Goal: Task Accomplishment & Management: Use online tool/utility

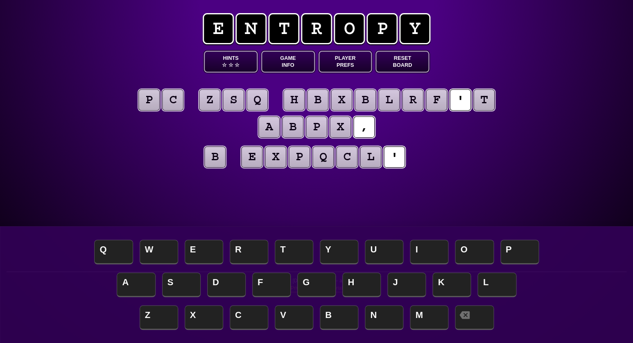
click at [293, 61] on button "Game Info" at bounding box center [288, 62] width 54 height 22
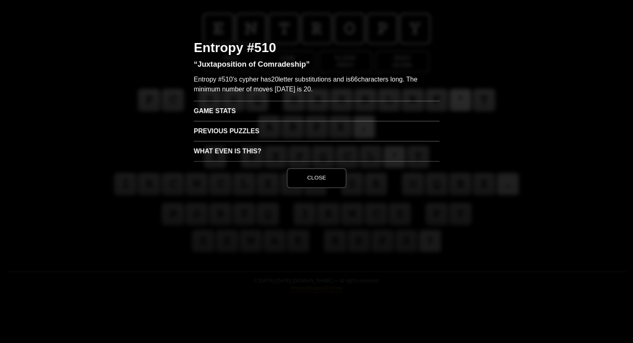
click at [212, 108] on h3 "Game Stats" at bounding box center [317, 111] width 246 height 20
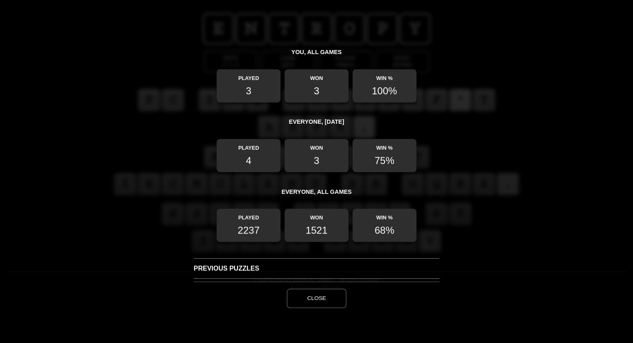
scroll to position [87, 0]
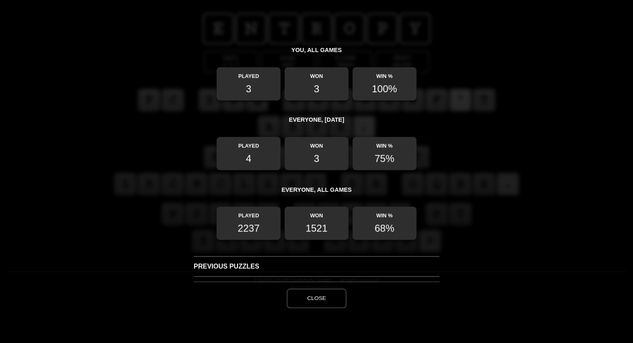
click at [319, 299] on button "Close" at bounding box center [317, 298] width 60 height 20
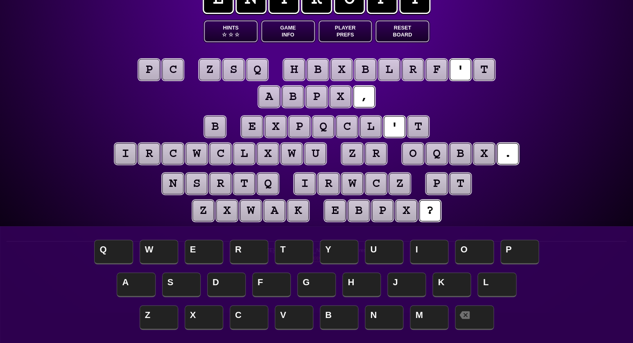
scroll to position [30, 0]
click at [223, 127] on puzzle-tile "b" at bounding box center [214, 126] width 21 height 21
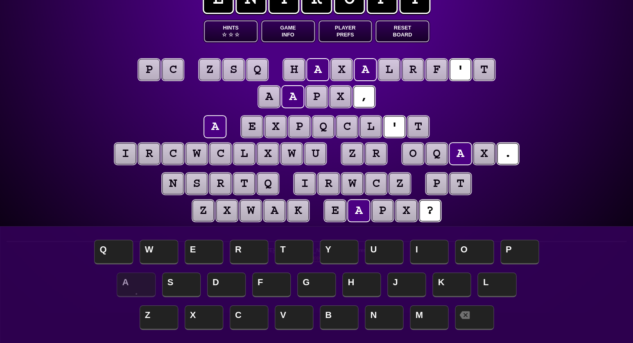
click at [422, 124] on puzzle-tile "t" at bounding box center [417, 126] width 21 height 21
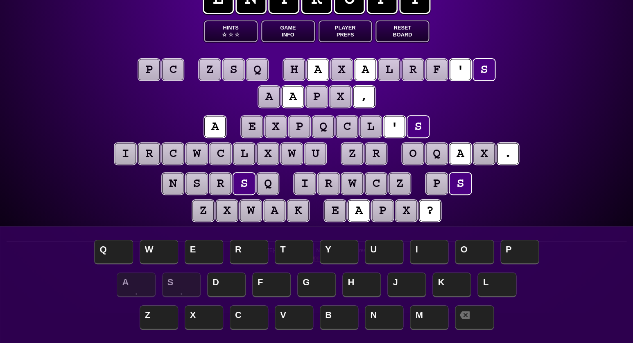
click at [147, 138] on puzzle-line "a e x p q c l ' s i r c w c l x w u z r o q a x ." at bounding box center [316, 141] width 419 height 54
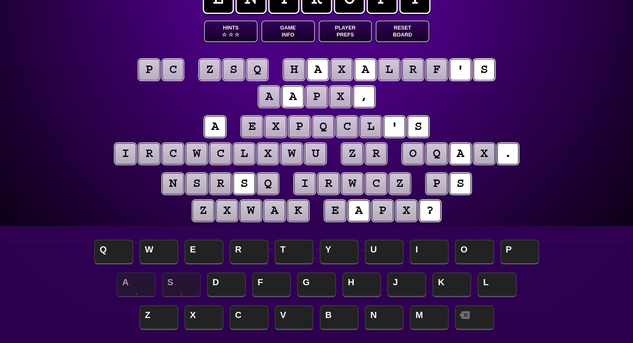
click at [260, 70] on puzzle-tile "q" at bounding box center [256, 69] width 21 height 21
click at [238, 71] on puzzle-tile "s" at bounding box center [233, 69] width 21 height 21
click at [208, 71] on puzzle-tile "z" at bounding box center [209, 69] width 21 height 21
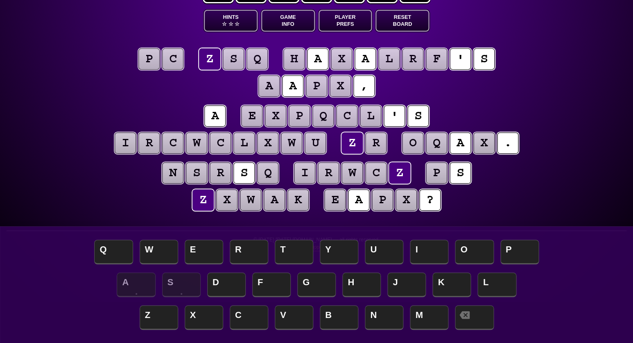
scroll to position [43, 0]
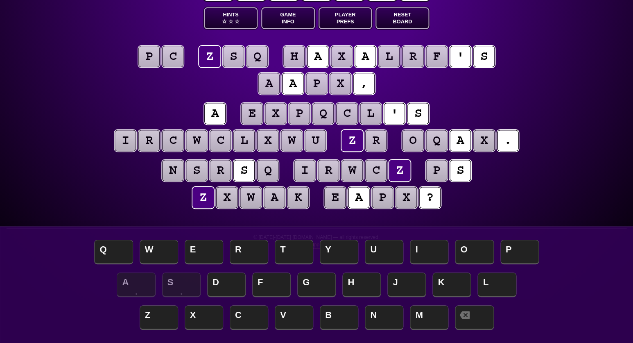
click at [374, 139] on puzzle-tile "r" at bounding box center [375, 140] width 21 height 21
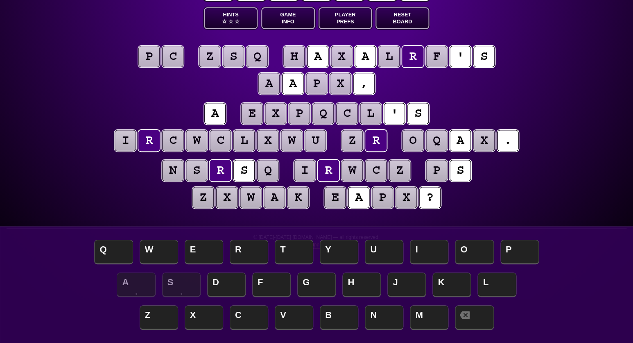
click at [153, 58] on puzzle-tile "p" at bounding box center [148, 56] width 21 height 21
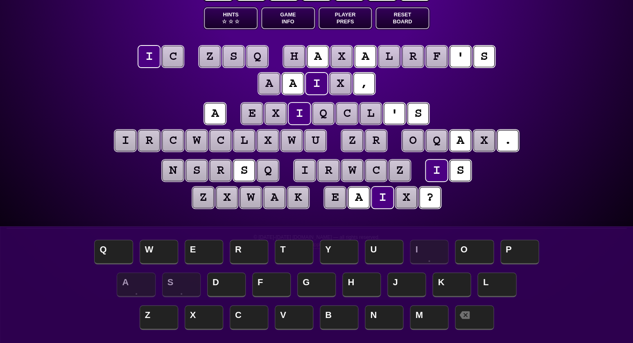
click at [174, 59] on puzzle-tile "c" at bounding box center [172, 56] width 21 height 21
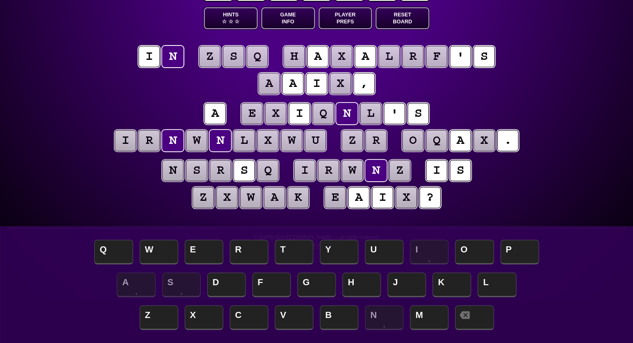
click at [211, 56] on puzzle-tile "z" at bounding box center [209, 56] width 21 height 21
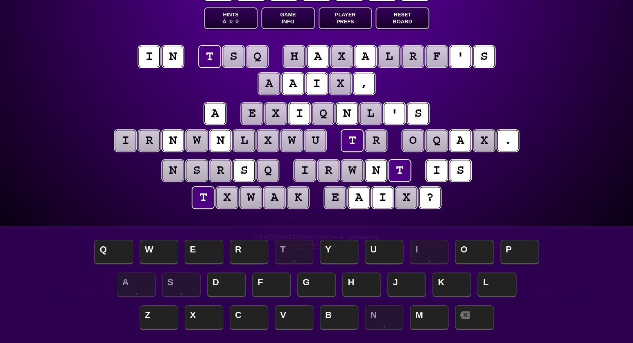
click at [235, 55] on puzzle-tile "s" at bounding box center [233, 56] width 21 height 21
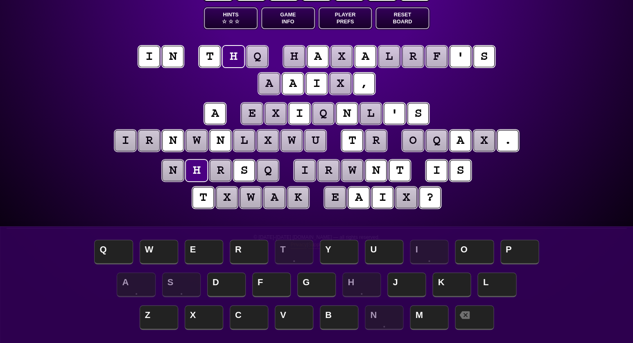
click at [255, 54] on puzzle-tile "q" at bounding box center [256, 56] width 21 height 21
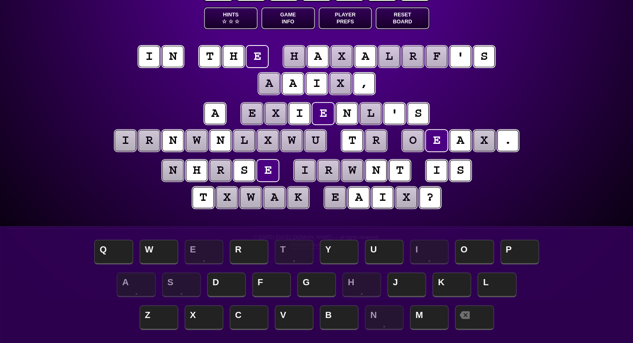
click at [115, 103] on puzzle-line "a e x i e n l ' s i r n w n l x w u t r o e a x ." at bounding box center [316, 128] width 419 height 54
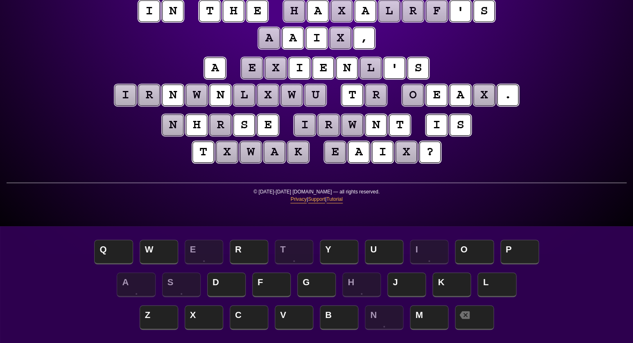
scroll to position [89, 0]
click at [374, 97] on puzzle-tile "r" at bounding box center [375, 94] width 21 height 21
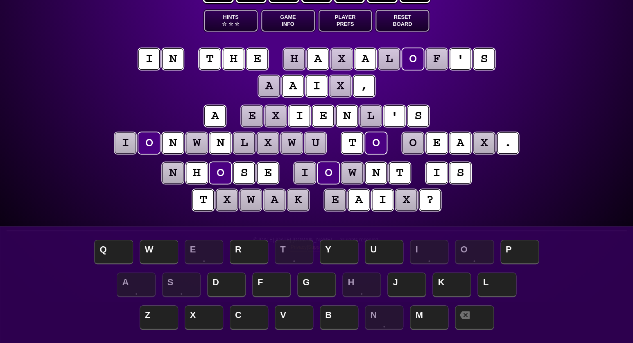
scroll to position [42, 0]
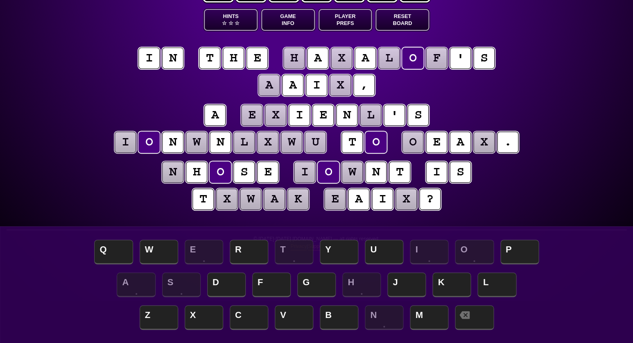
click at [178, 176] on puzzle-tile "n" at bounding box center [172, 171] width 21 height 21
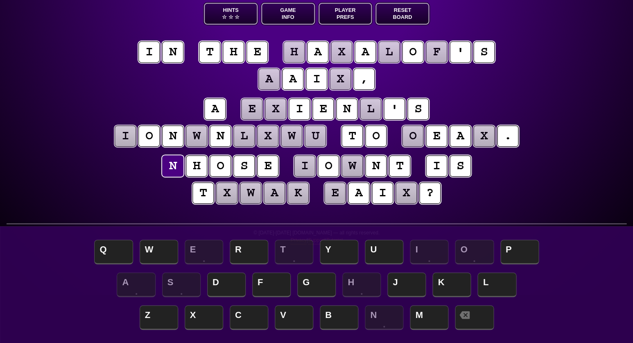
scroll to position [42, 0]
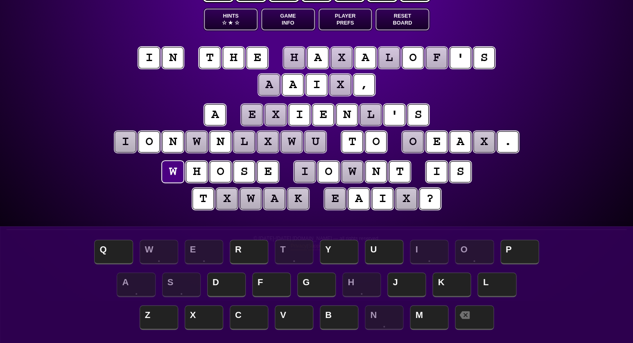
click at [233, 19] on button "Hints ☆ ★ ☆" at bounding box center [231, 20] width 54 height 22
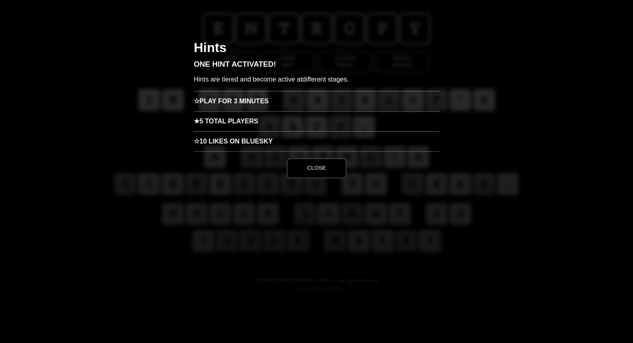
click at [221, 120] on h3 "★ 5 Total Players" at bounding box center [317, 121] width 246 height 20
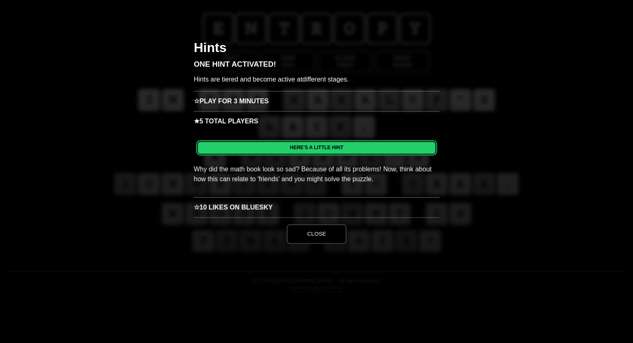
click at [237, 102] on h3 "☆ Play for 3 minutes" at bounding box center [317, 101] width 246 height 20
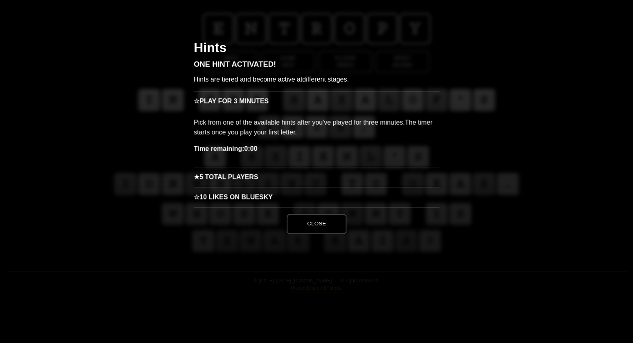
click at [309, 226] on button "Close" at bounding box center [317, 224] width 60 height 20
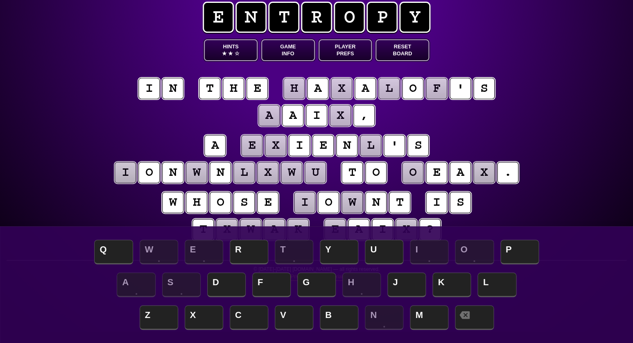
scroll to position [15, 0]
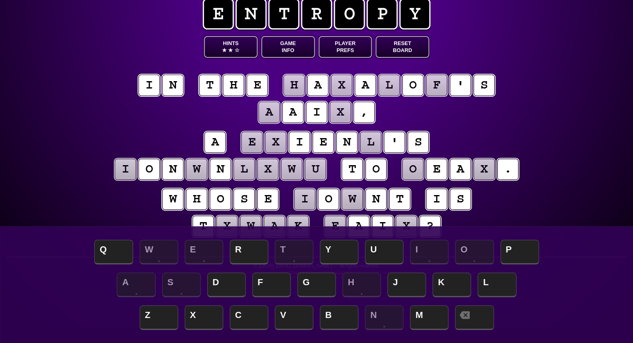
click at [230, 45] on button "Hints ★ ★ ☆" at bounding box center [231, 47] width 54 height 22
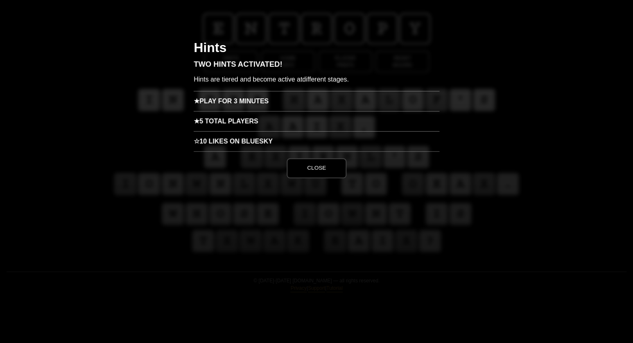
click at [209, 103] on h3 "★ Play for 3 minutes" at bounding box center [317, 101] width 246 height 20
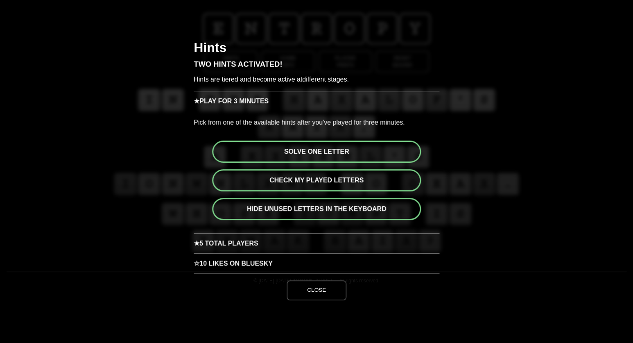
drag, startPoint x: 346, startPoint y: 239, endPoint x: 399, endPoint y: 273, distance: 62.2
click at [376, 253] on div "★ Play for 3 minutes Pick from one of the available hints after you've played f…" at bounding box center [317, 182] width 246 height 182
click at [326, 289] on button "Close" at bounding box center [317, 290] width 60 height 20
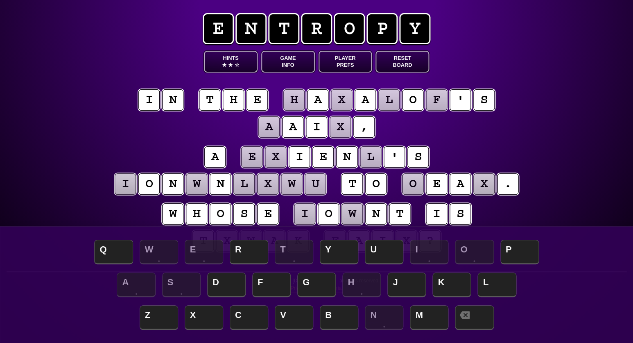
click at [244, 184] on puzzle-tile "l" at bounding box center [243, 183] width 21 height 21
click at [269, 184] on puzzle-tile "x" at bounding box center [267, 183] width 21 height 21
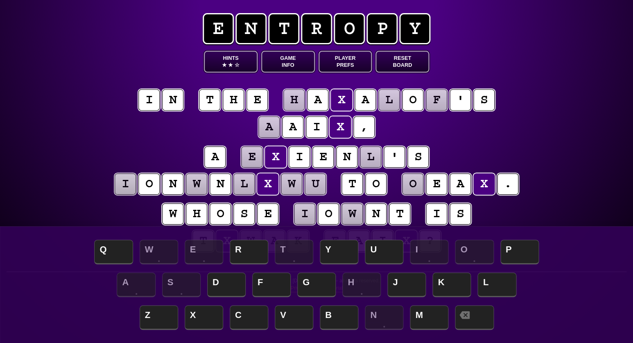
click at [230, 63] on span "★" at bounding box center [230, 64] width 5 height 7
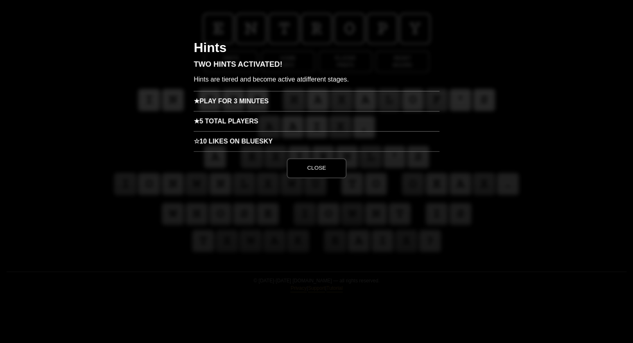
click at [242, 101] on h3 "★ Play for 3 minutes" at bounding box center [317, 101] width 246 height 20
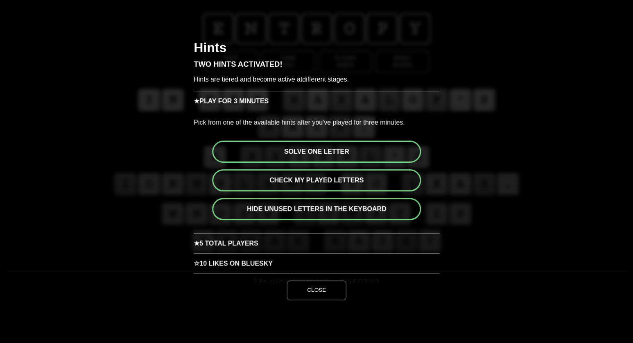
click at [326, 147] on button "Solve one letter" at bounding box center [316, 151] width 209 height 22
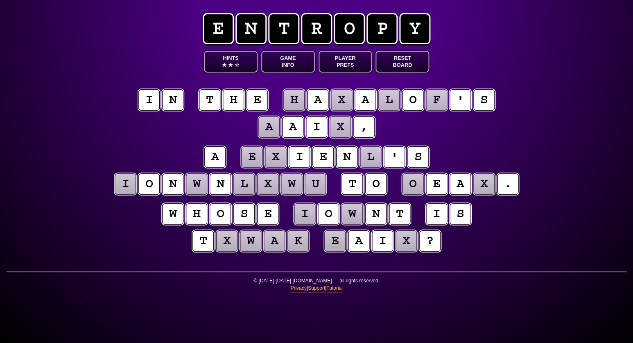
click at [335, 102] on puzzle-tile "x" at bounding box center [341, 100] width 22 height 22
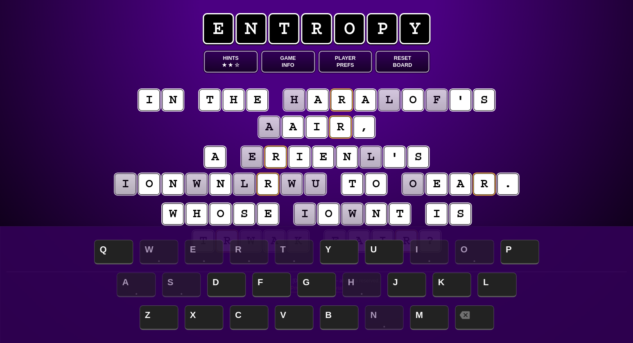
click at [253, 160] on puzzle-tile "e" at bounding box center [252, 157] width 22 height 22
click at [274, 287] on span "F" at bounding box center [271, 285] width 38 height 24
click at [372, 156] on puzzle-tile "l" at bounding box center [370, 157] width 22 height 22
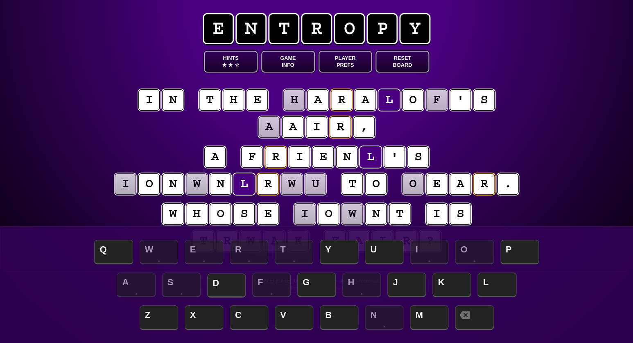
click at [226, 284] on span "D" at bounding box center [226, 285] width 38 height 24
click at [352, 215] on puzzle-tile "w" at bounding box center [351, 213] width 21 height 21
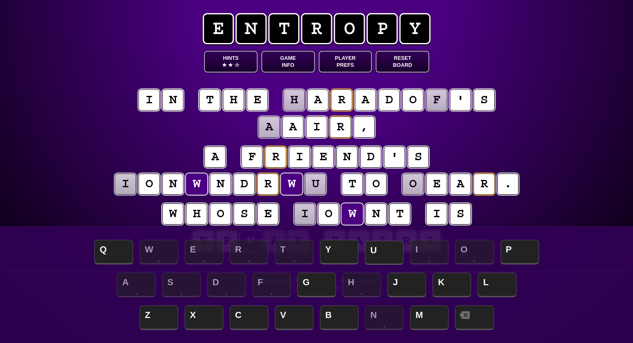
click at [377, 251] on span "U" at bounding box center [384, 252] width 38 height 24
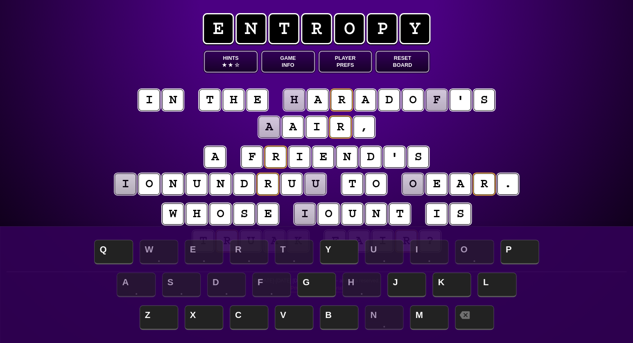
click at [322, 184] on puzzle-tile "u" at bounding box center [315, 183] width 21 height 21
click at [431, 315] on span "M" at bounding box center [429, 318] width 38 height 24
click at [131, 185] on puzzle-tile "i" at bounding box center [125, 184] width 22 height 22
click at [245, 316] on span "C" at bounding box center [249, 318] width 38 height 24
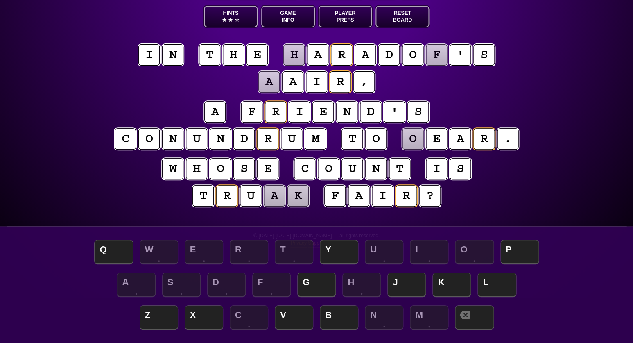
scroll to position [46, 0]
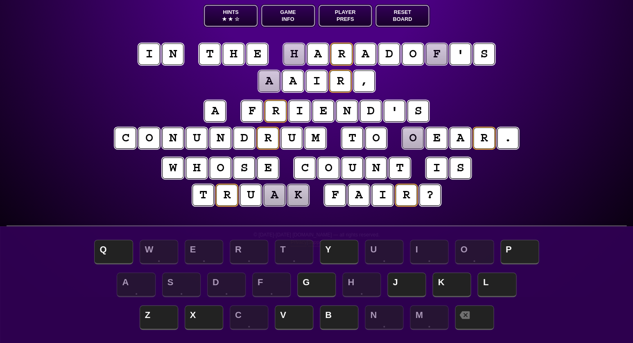
click at [272, 199] on puzzle-tile "a" at bounding box center [274, 194] width 23 height 23
click at [492, 284] on span "L" at bounding box center [496, 285] width 38 height 24
click at [303, 195] on puzzle-tile "k" at bounding box center [297, 194] width 21 height 21
click at [350, 246] on span "Y" at bounding box center [339, 252] width 38 height 24
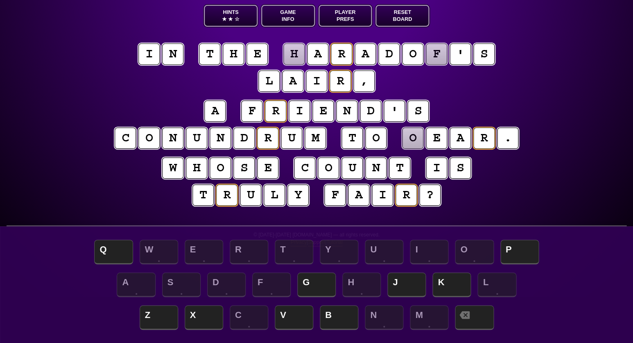
click at [413, 138] on puzzle-tile "o" at bounding box center [413, 138] width 22 height 22
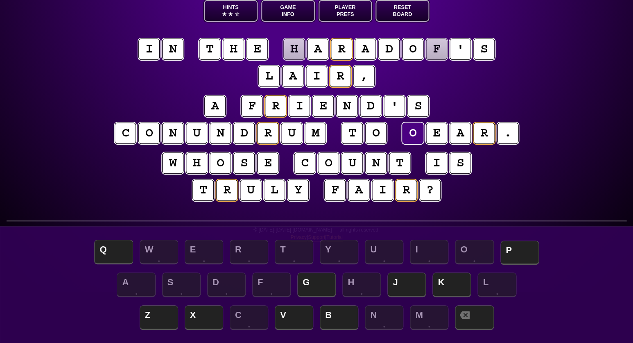
scroll to position [51, 0]
click at [332, 317] on span "B" at bounding box center [339, 318] width 38 height 24
click at [435, 52] on puzzle-tile "f" at bounding box center [436, 48] width 21 height 21
click at [296, 50] on puzzle-tile "h" at bounding box center [293, 48] width 21 height 21
click at [522, 252] on span "P" at bounding box center [519, 252] width 38 height 24
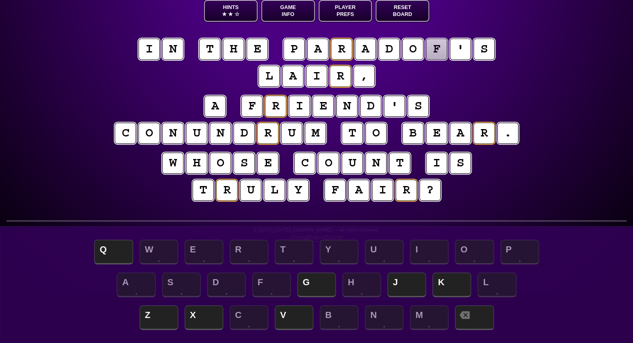
click at [436, 56] on puzzle-tile "f" at bounding box center [436, 49] width 22 height 22
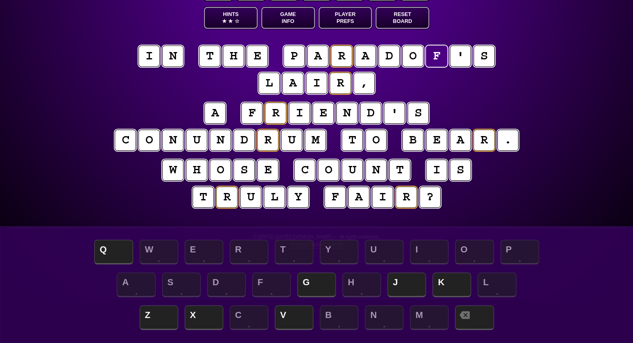
scroll to position [43, 0]
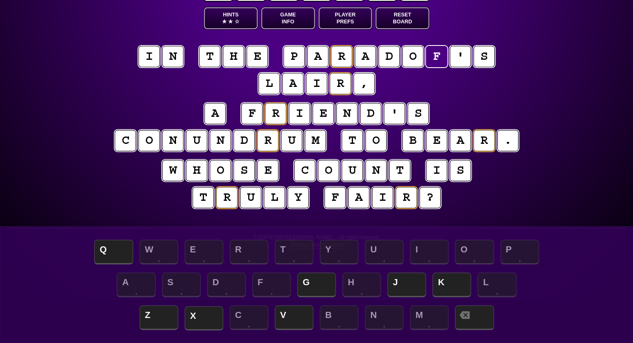
click at [192, 314] on span "X" at bounding box center [204, 318] width 38 height 24
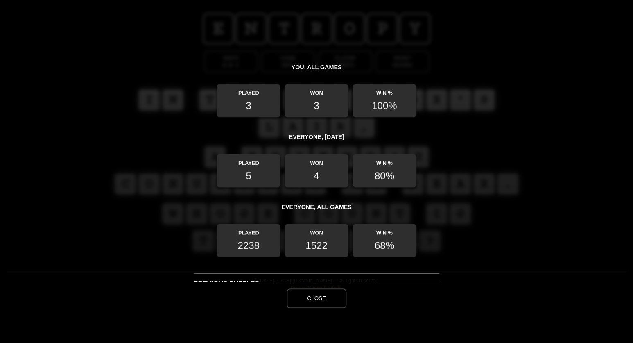
scroll to position [201, 0]
